Goal: Transaction & Acquisition: Purchase product/service

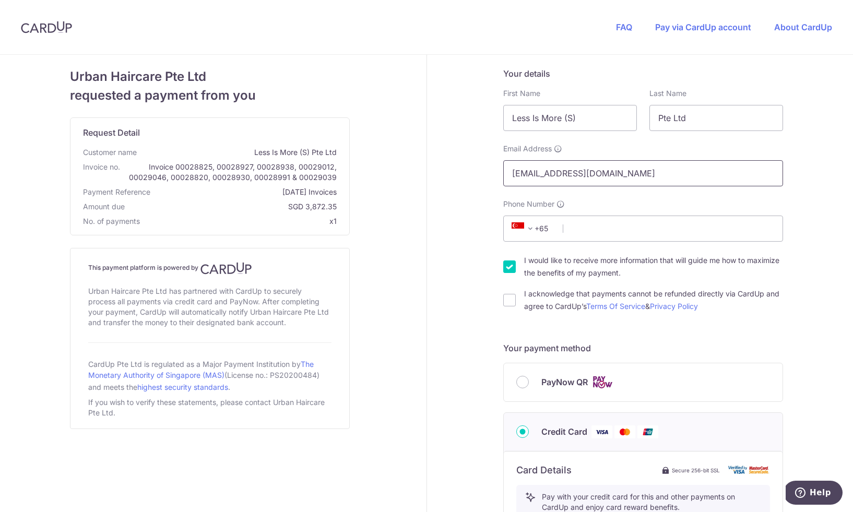
click at [651, 175] on input "[EMAIL_ADDRESS][DOMAIN_NAME]" at bounding box center [643, 173] width 280 height 26
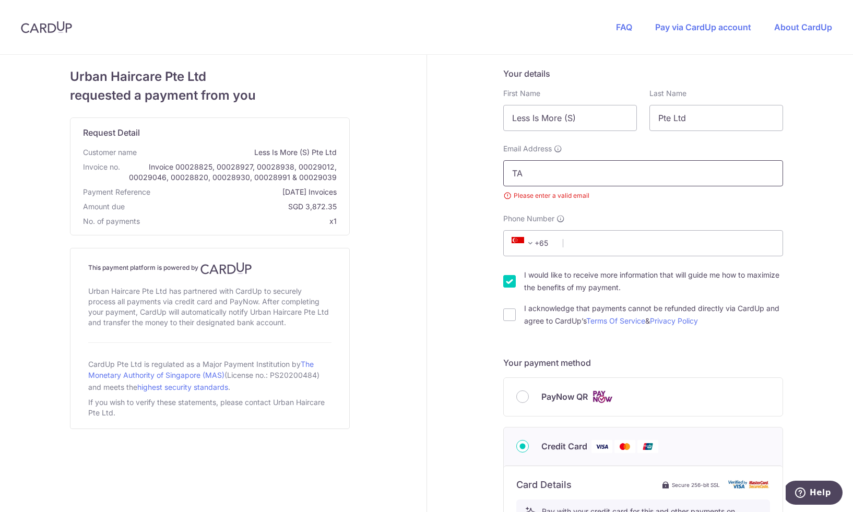
type input "T"
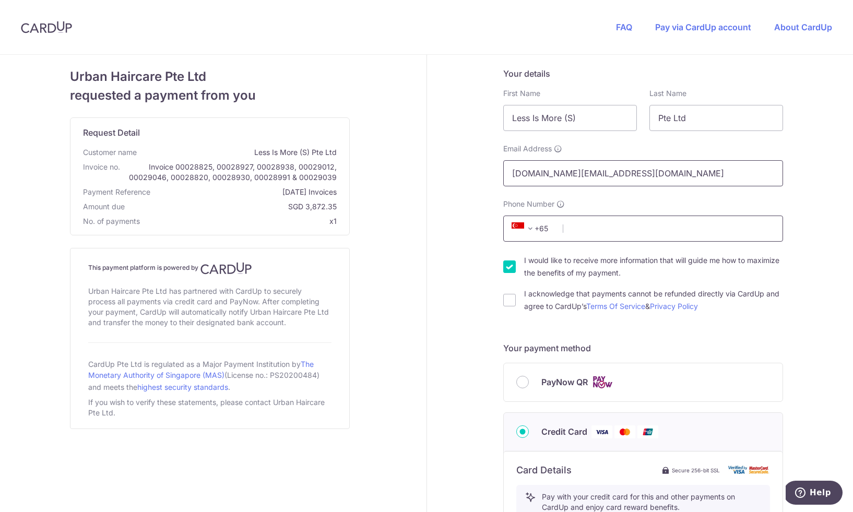
type input "[DOMAIN_NAME][EMAIL_ADDRESS][DOMAIN_NAME]"
click at [579, 232] on input "Phone Number" at bounding box center [643, 229] width 280 height 26
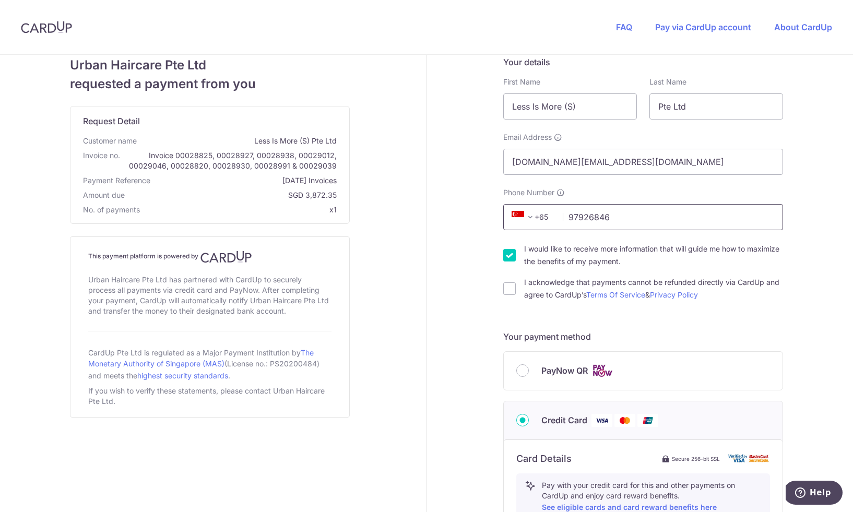
type input "97926846"
click at [511, 256] on input "I would like to receive more information that will guide me how to maximize the…" at bounding box center [509, 255] width 13 height 13
checkbox input "false"
click at [512, 288] on input "I acknowledge that payments cannot be refunded directly via CardUp and agree to…" at bounding box center [509, 288] width 13 height 13
checkbox input "true"
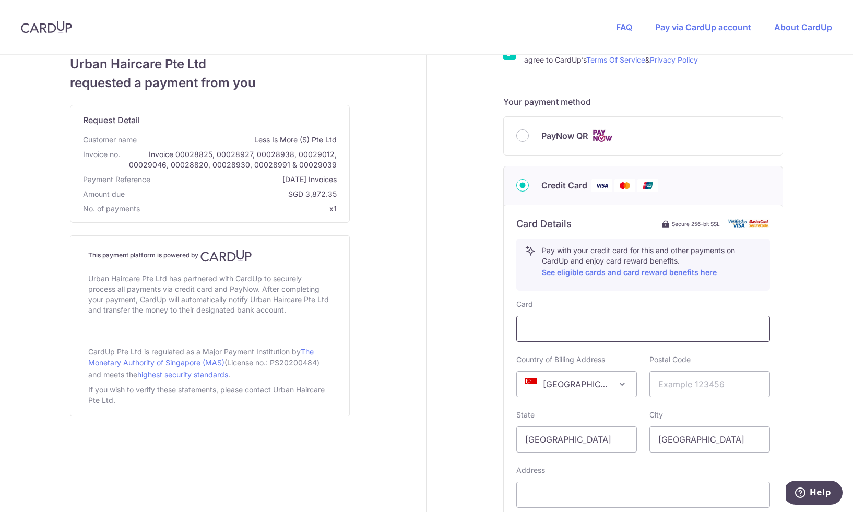
scroll to position [248, 0]
click at [675, 380] on input "text" at bounding box center [709, 383] width 121 height 26
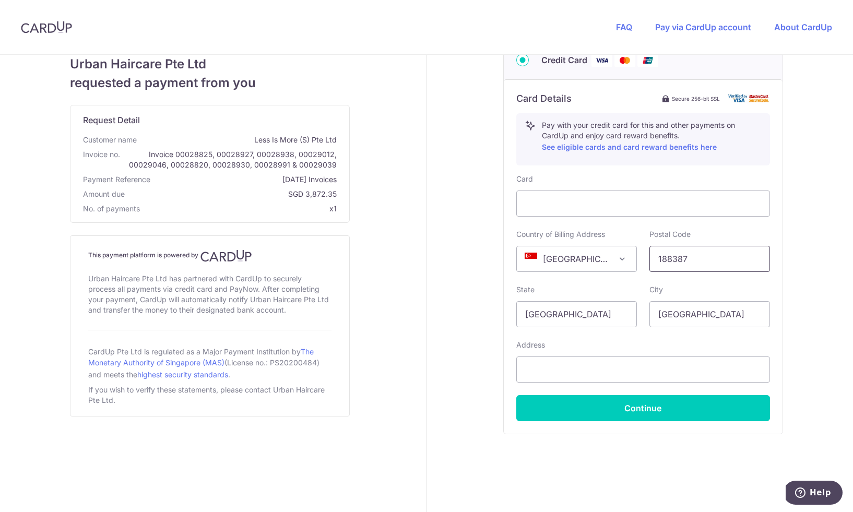
scroll to position [382, 0]
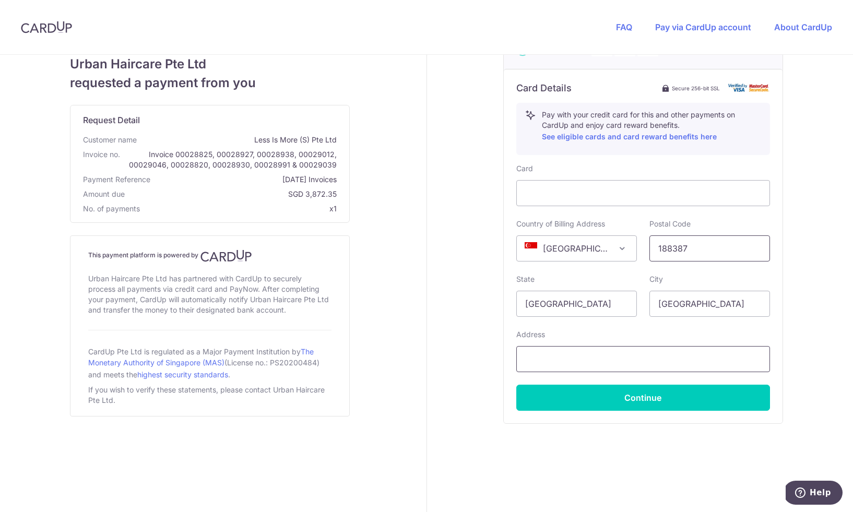
type input "188387"
click at [579, 353] on input "text" at bounding box center [643, 359] width 254 height 26
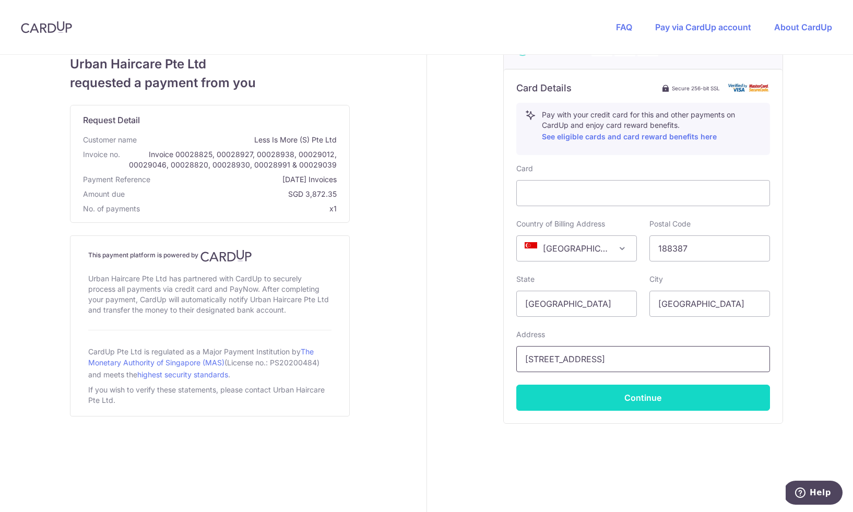
type input "[STREET_ADDRESS]"
click at [625, 398] on button "Continue" at bounding box center [643, 398] width 254 height 26
type input "**** 7163"
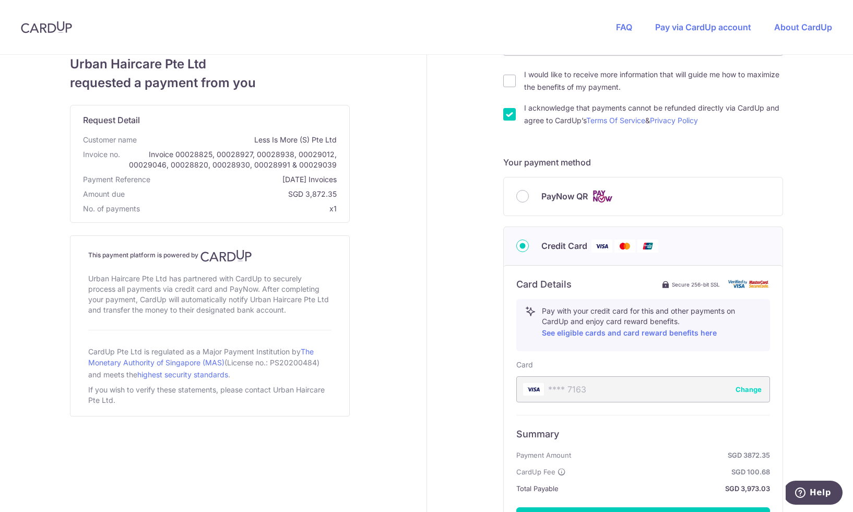
scroll to position [309, 0]
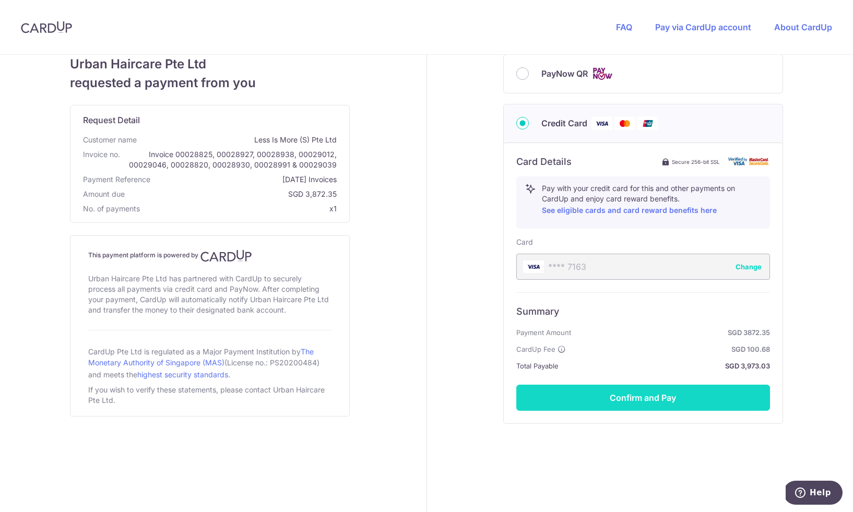
click at [638, 400] on button "Confirm and Pay" at bounding box center [643, 398] width 254 height 26
